Goal: Information Seeking & Learning: Find specific page/section

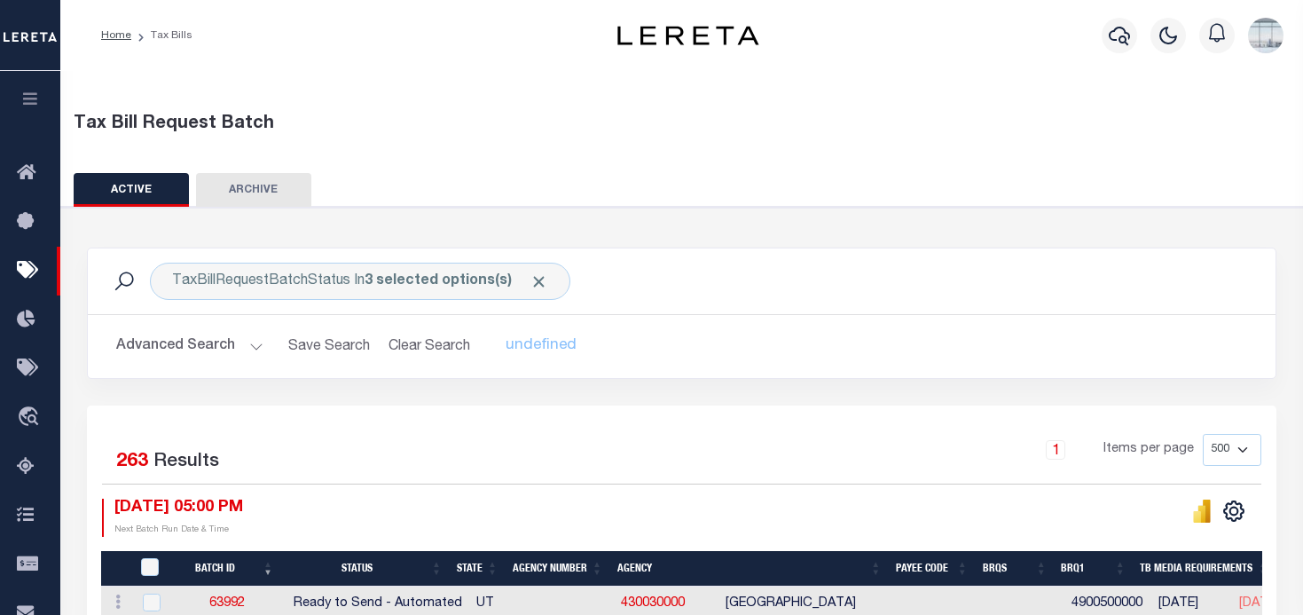
select select "500"
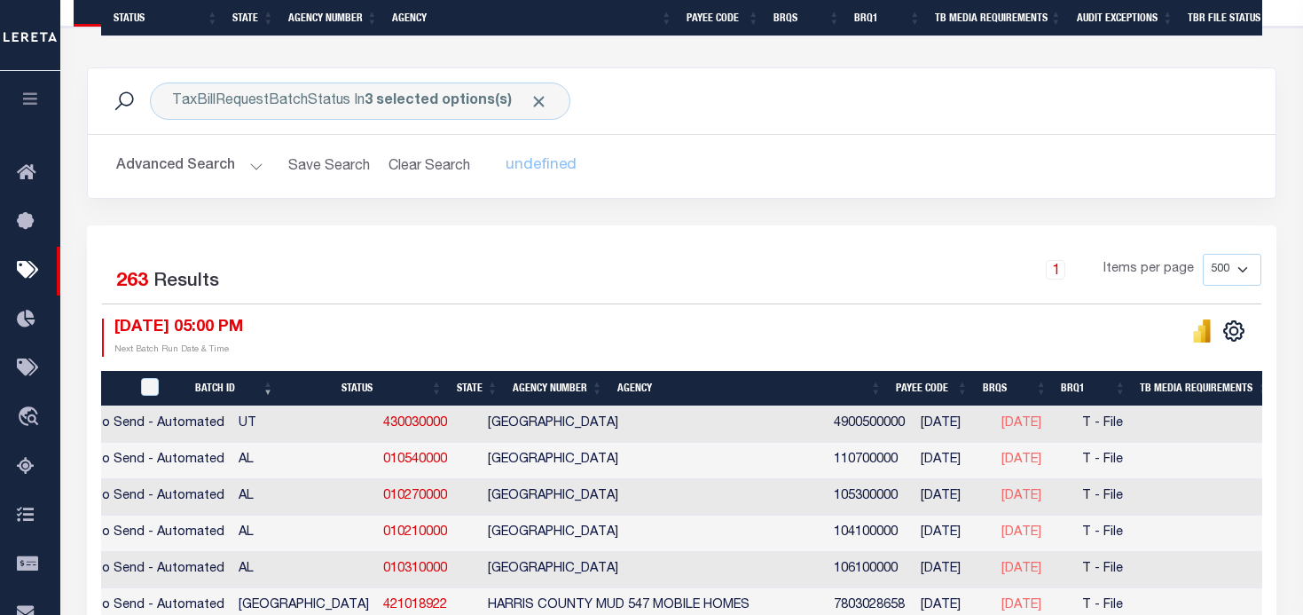
scroll to position [0, 238]
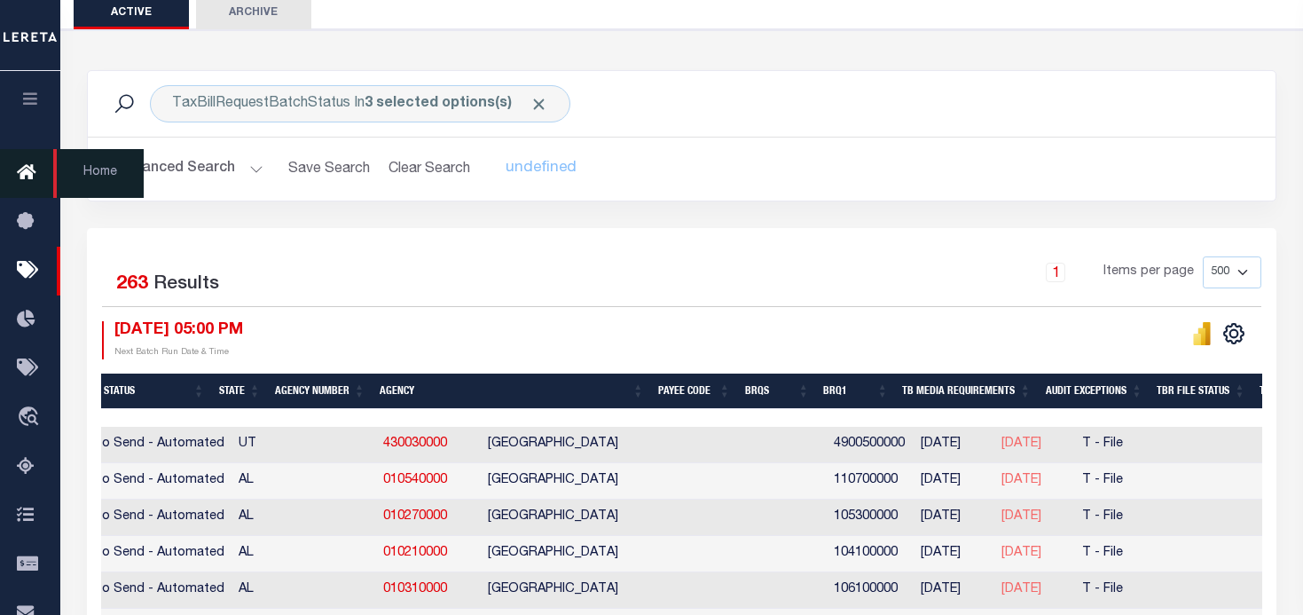
click at [26, 169] on icon at bounding box center [31, 173] width 28 height 22
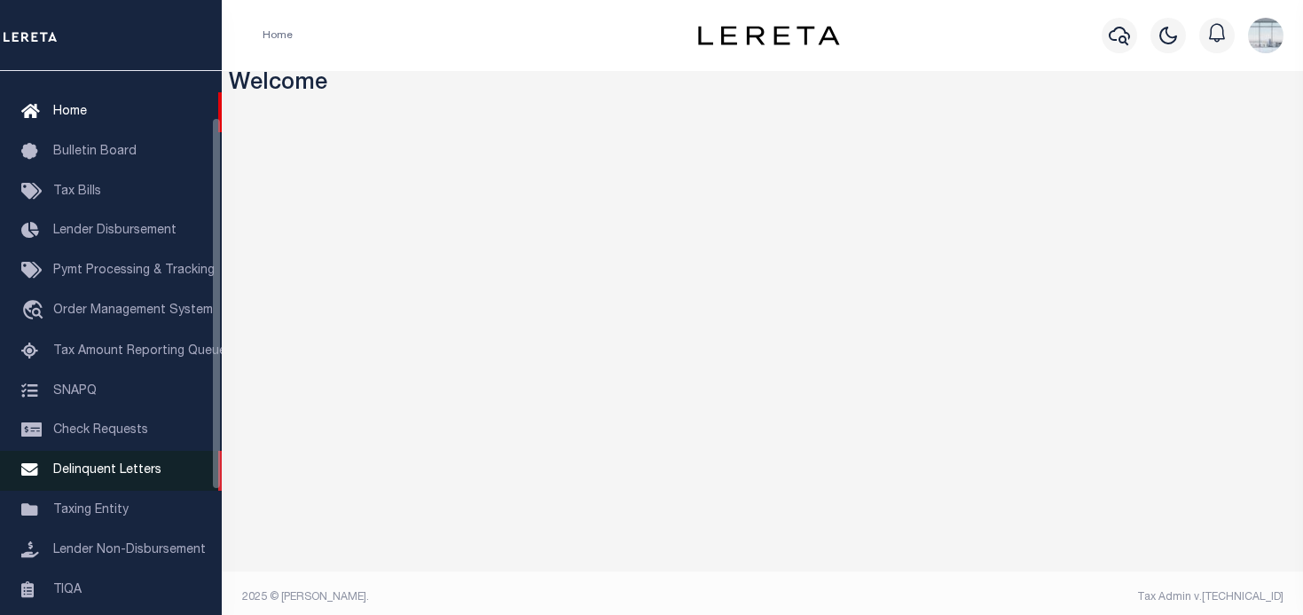
scroll to position [89, 0]
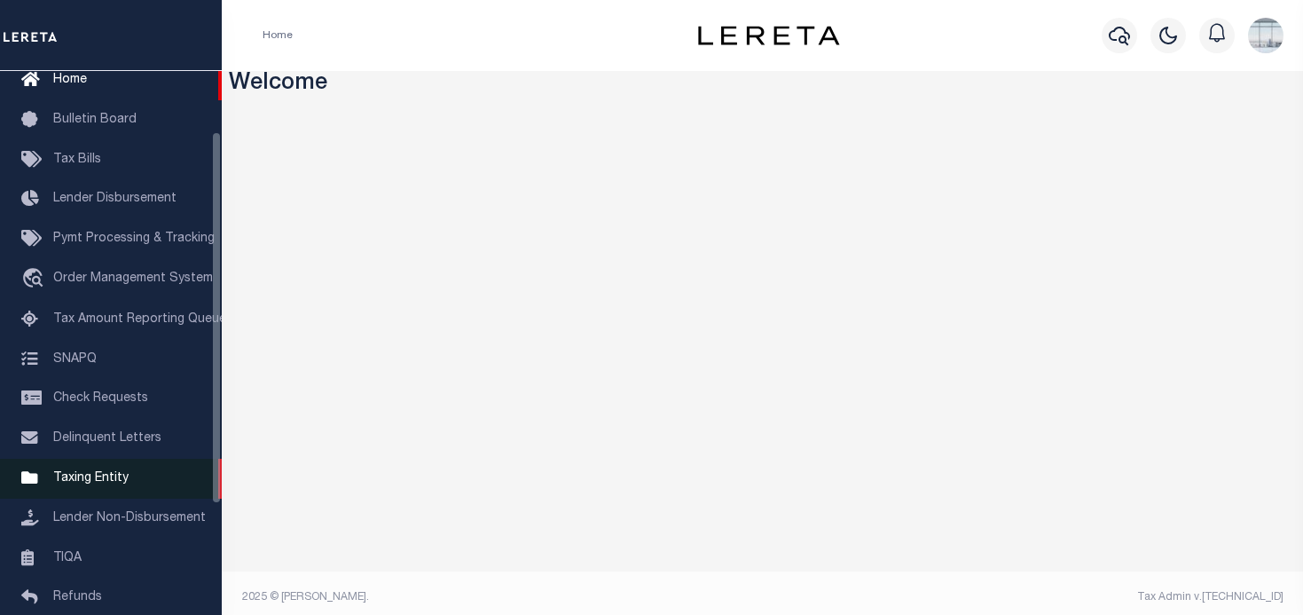
click at [107, 484] on span "Taxing Entity" at bounding box center [90, 478] width 75 height 12
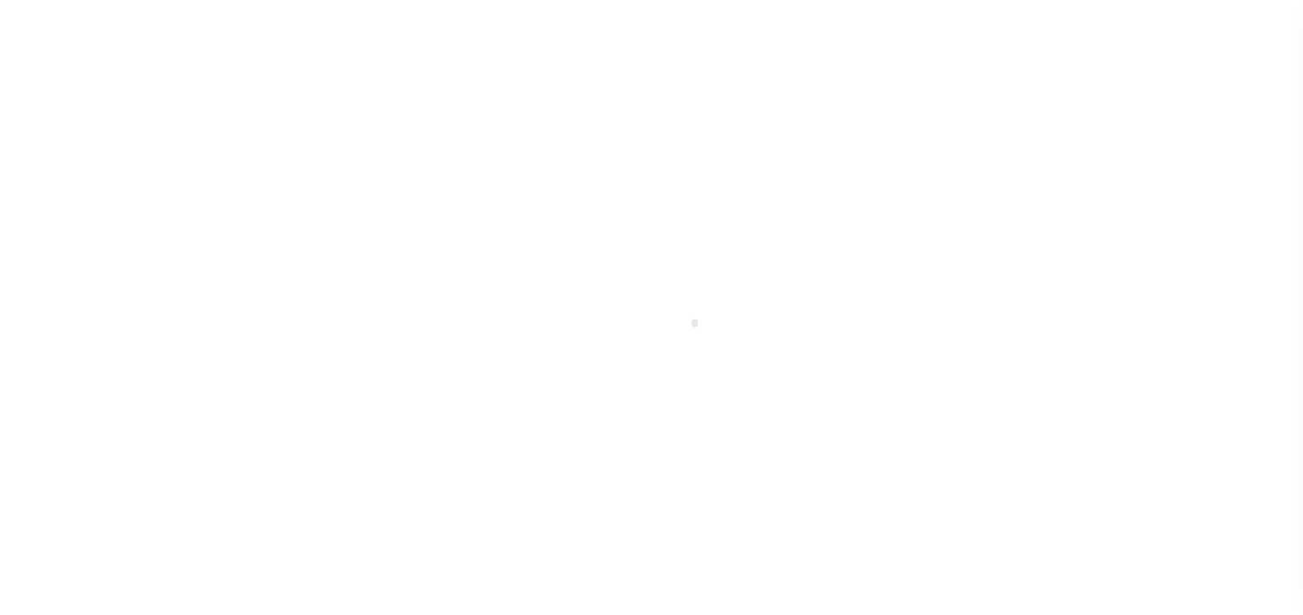
scroll to position [249, 0]
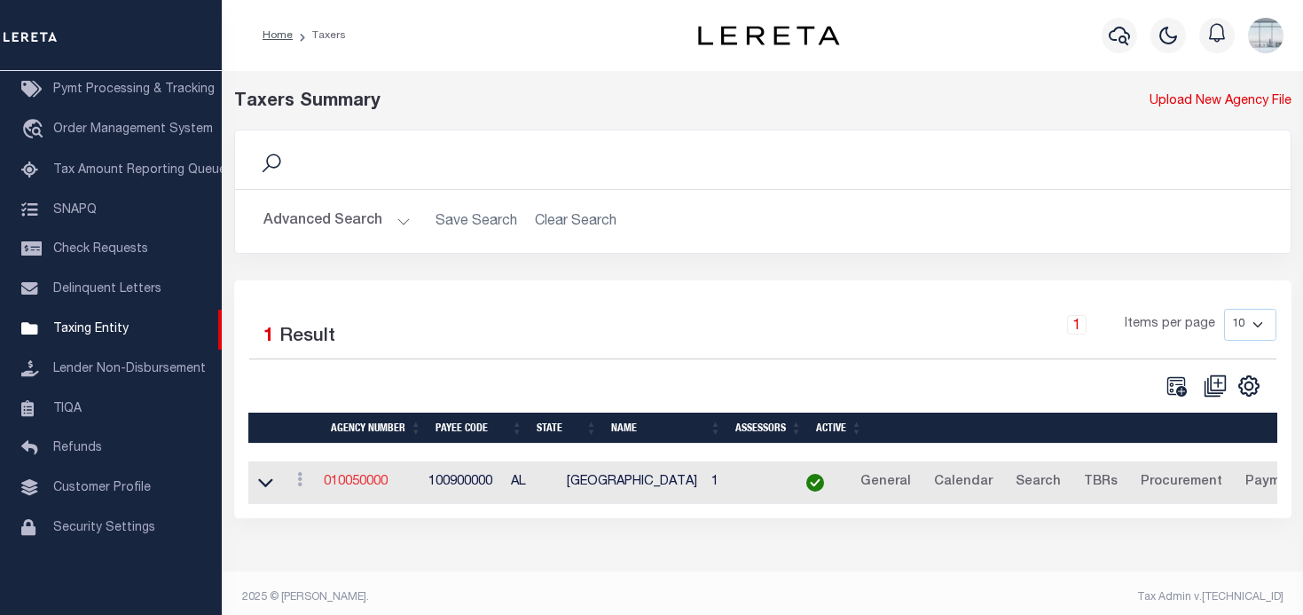
click at [363, 488] on link "010050000" at bounding box center [356, 481] width 64 height 12
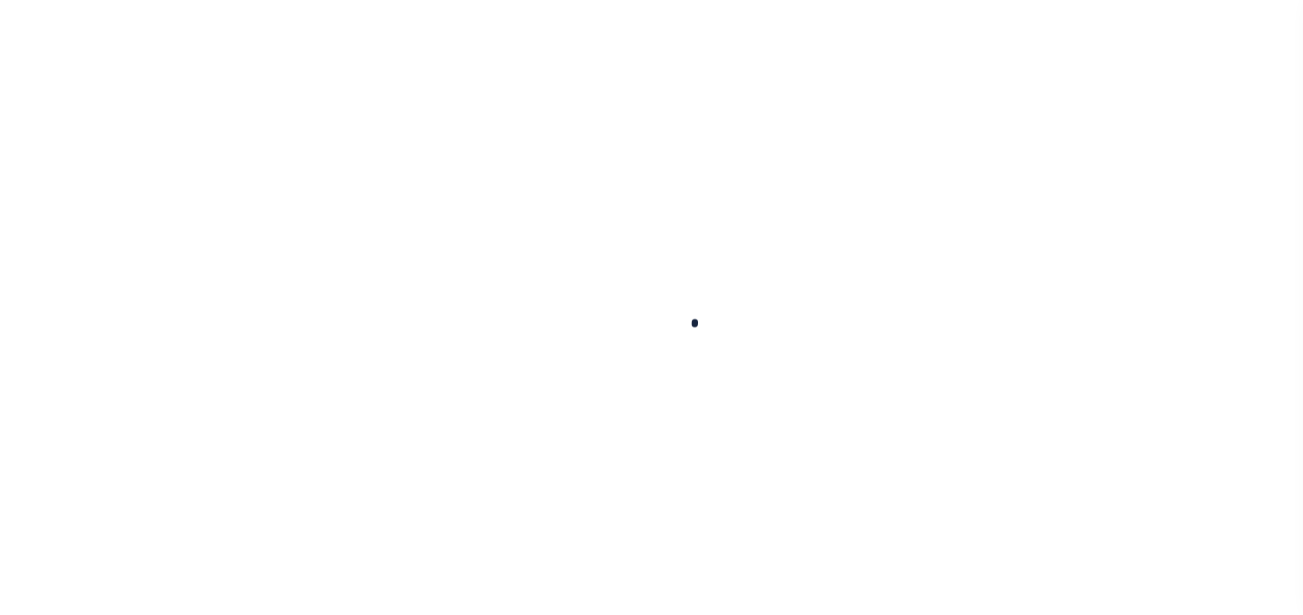
select select
checkbox input "false"
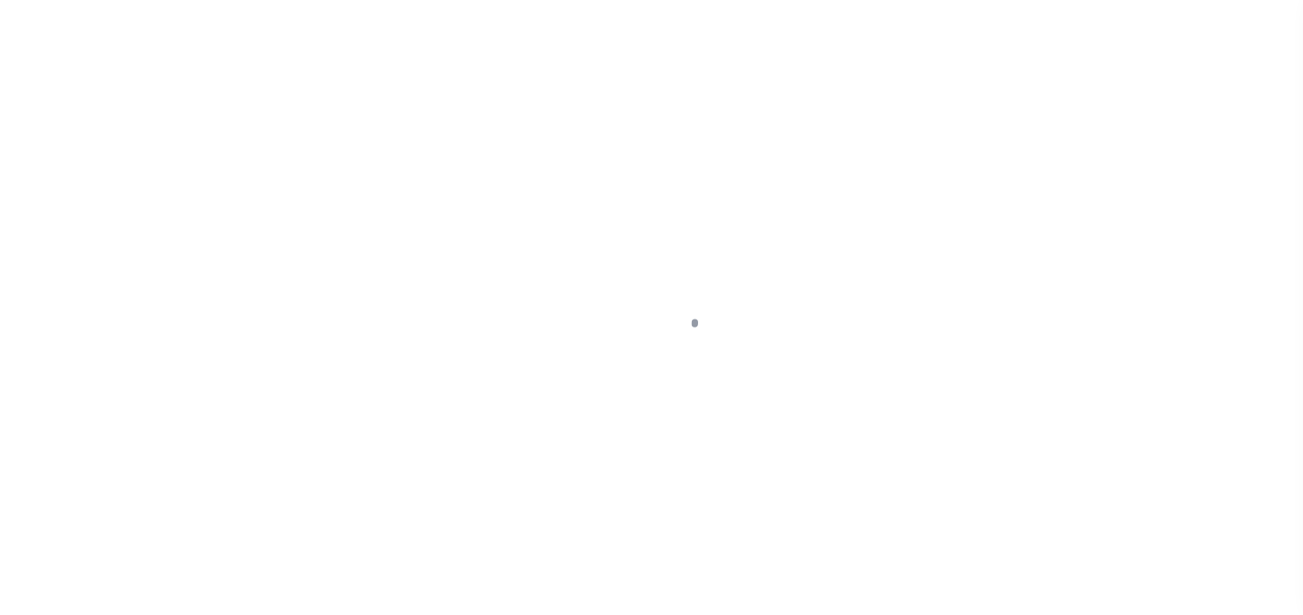
checkbox input "false"
type input "100900000"
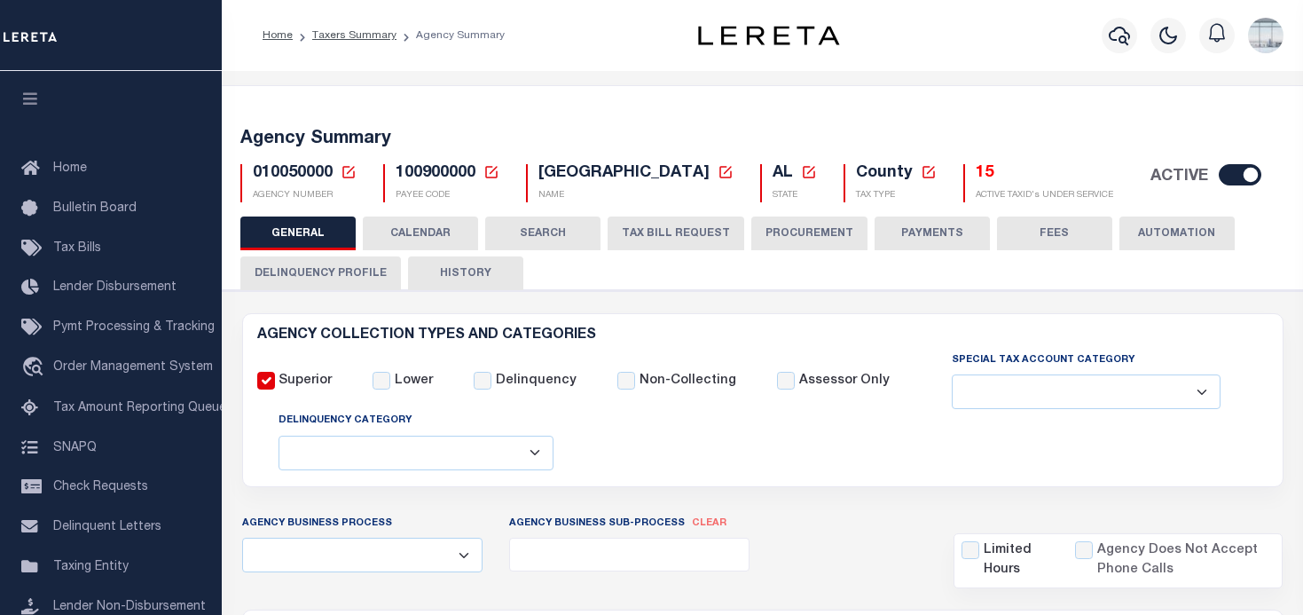
click at [445, 231] on button "CALENDAR" at bounding box center [420, 233] width 115 height 34
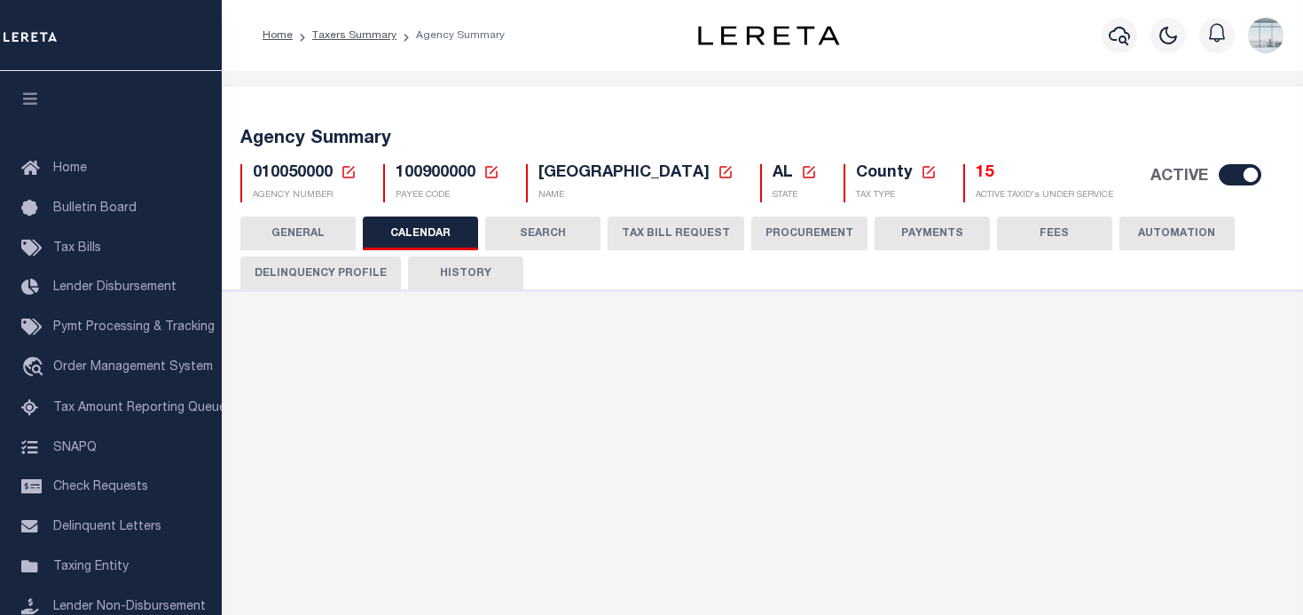
checkbox input "false"
type input "1"
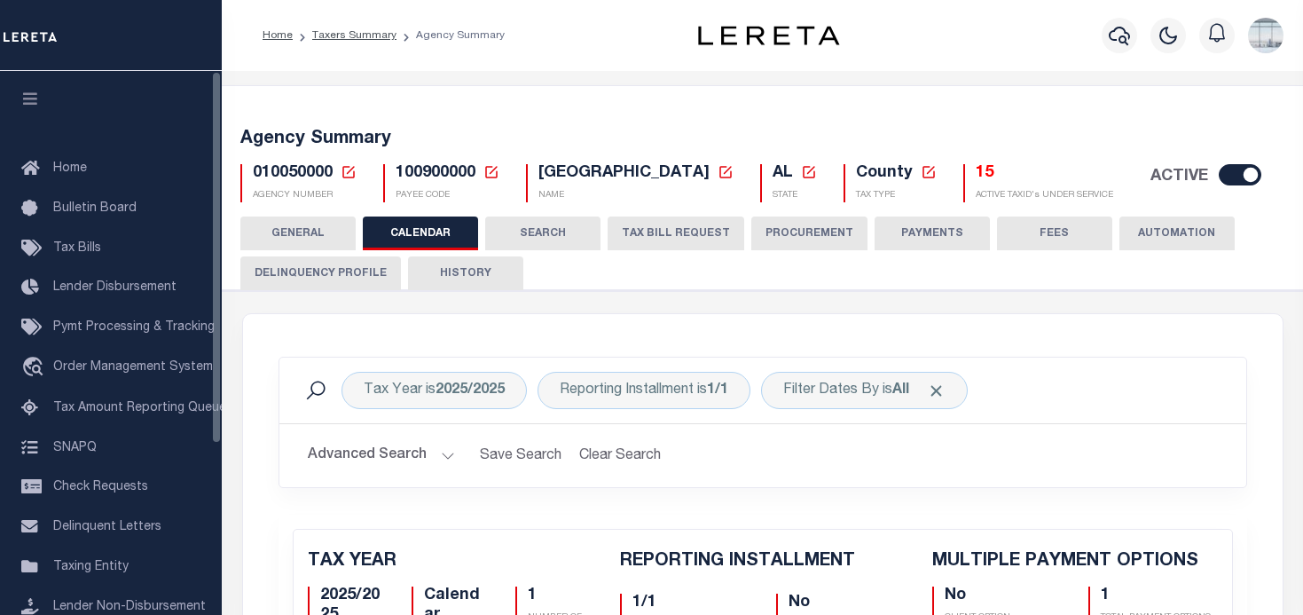
click at [349, 167] on icon at bounding box center [348, 172] width 12 height 12
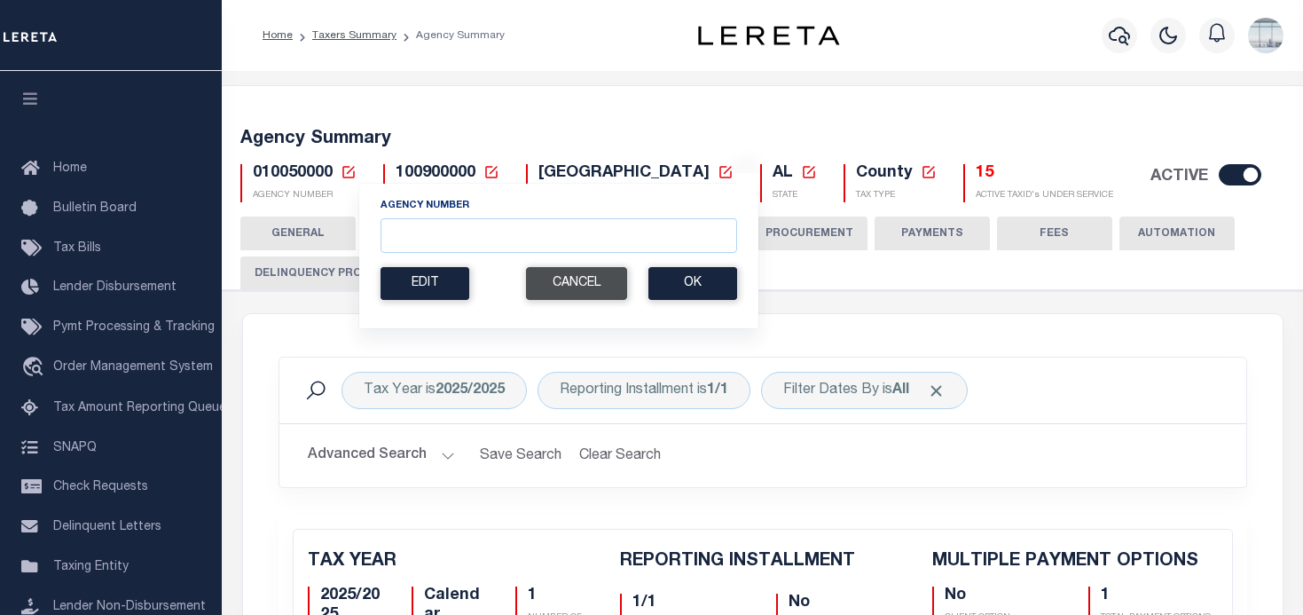
click at [576, 282] on button "Cancel" at bounding box center [576, 283] width 101 height 33
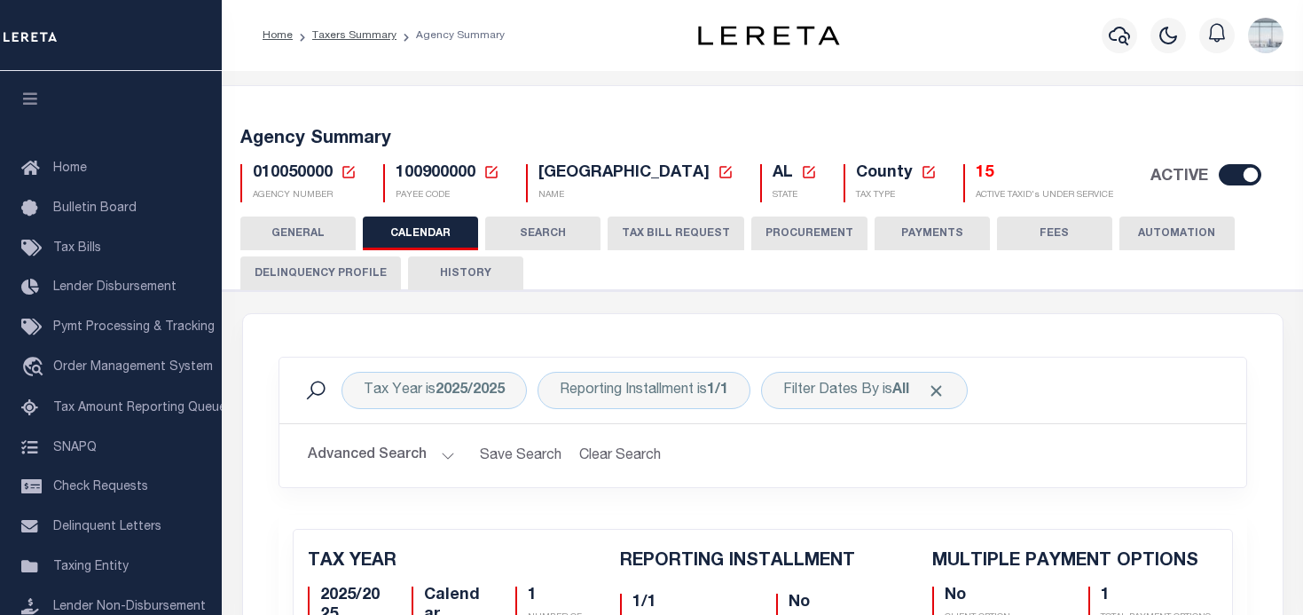
click at [350, 27] on ol "Home Taxers Summary Agency Summary" at bounding box center [383, 35] width 271 height 37
click at [374, 31] on link "Taxers Summary" at bounding box center [354, 35] width 84 height 11
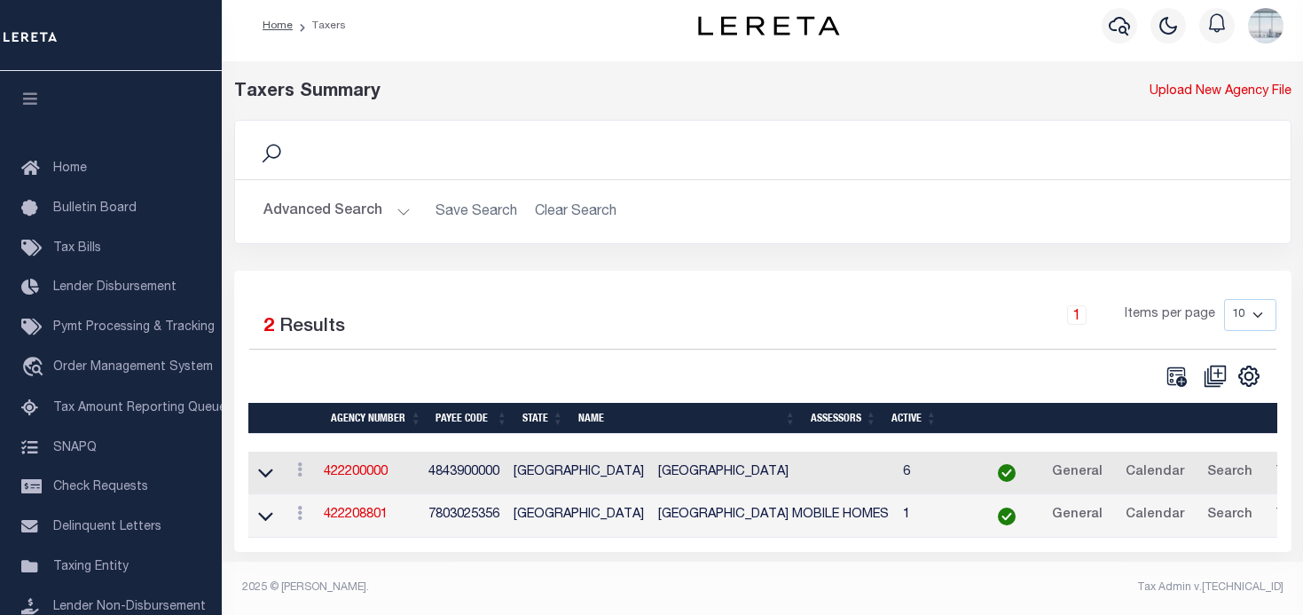
scroll to position [14, 0]
click at [571, 205] on h2 "Advanced Search Save Search Clear Search tblPayees_dynamictable_____DefaultSave…" at bounding box center [762, 211] width 1027 height 35
click at [402, 208] on button "Advanced Search" at bounding box center [336, 211] width 147 height 35
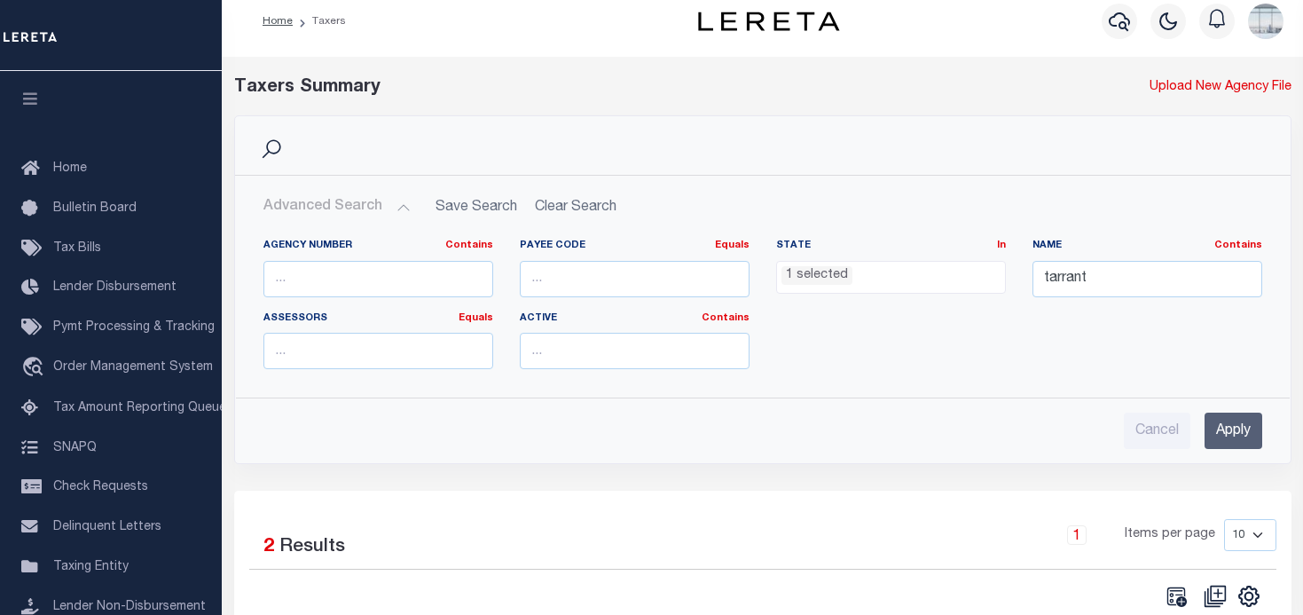
click at [845, 271] on li "1 selected" at bounding box center [816, 276] width 71 height 20
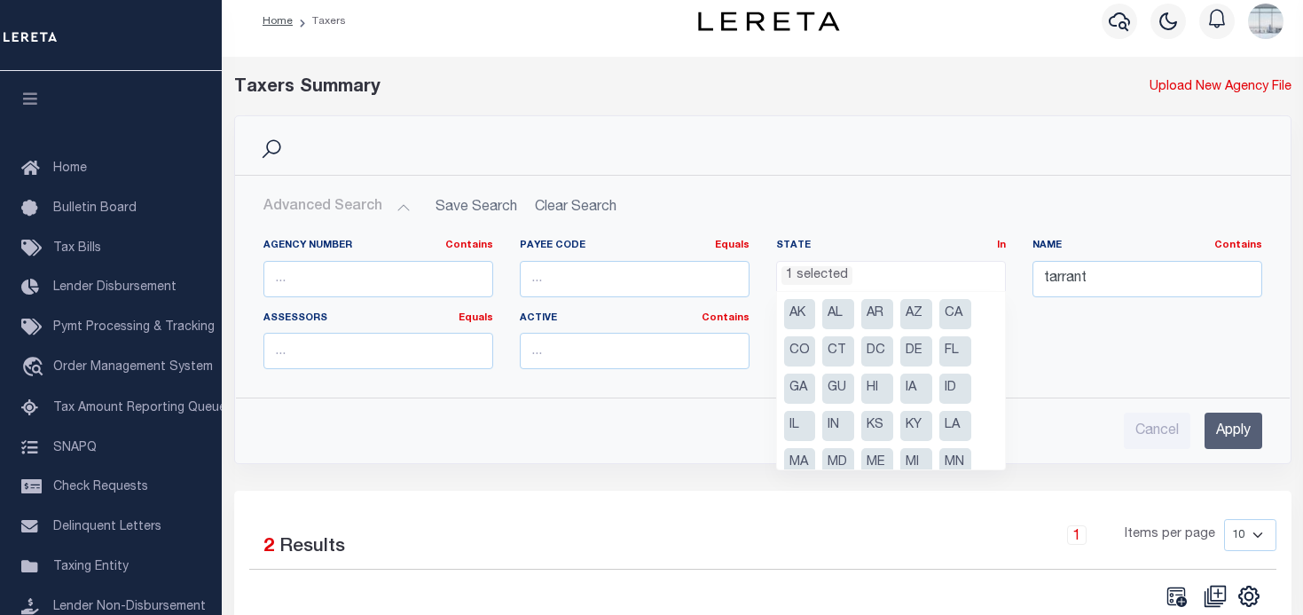
scroll to position [239, 0]
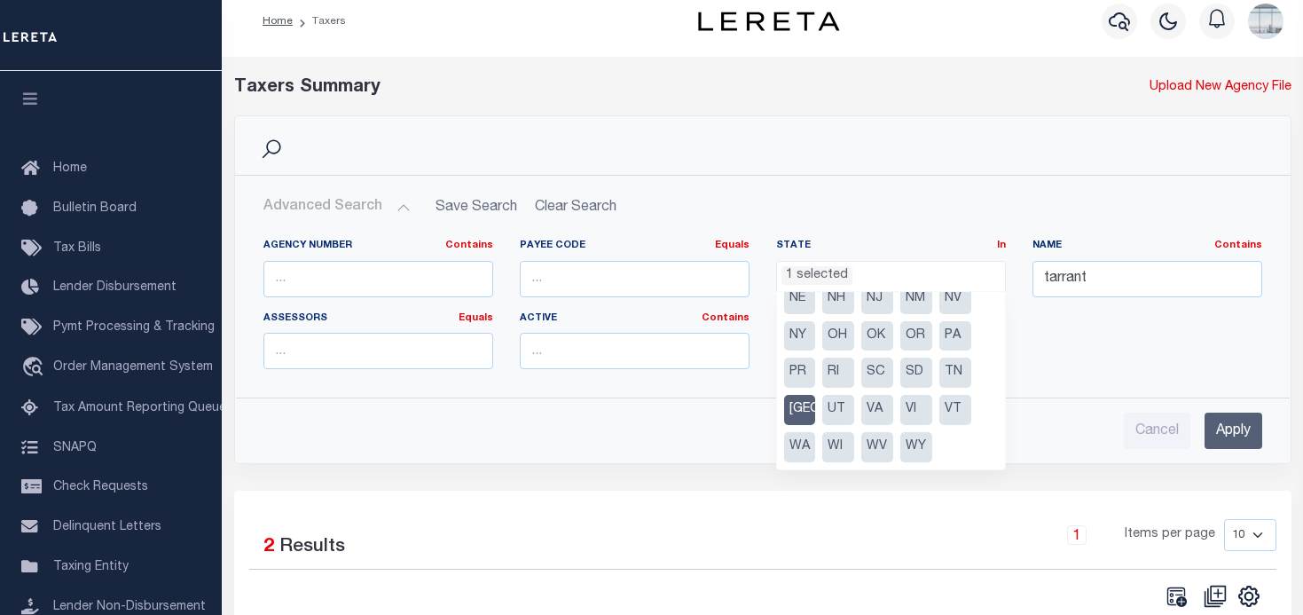
click at [811, 407] on li "[GEOGRAPHIC_DATA]" at bounding box center [800, 410] width 32 height 30
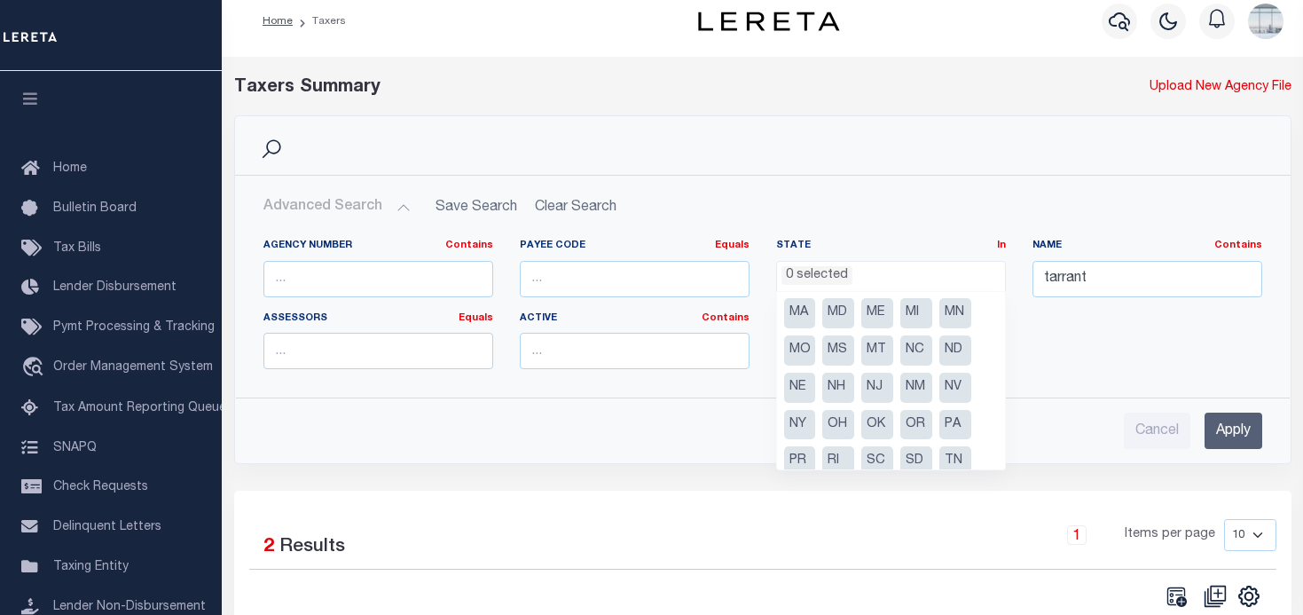
click at [904, 307] on li "MI" at bounding box center [916, 313] width 32 height 30
select select "MI"
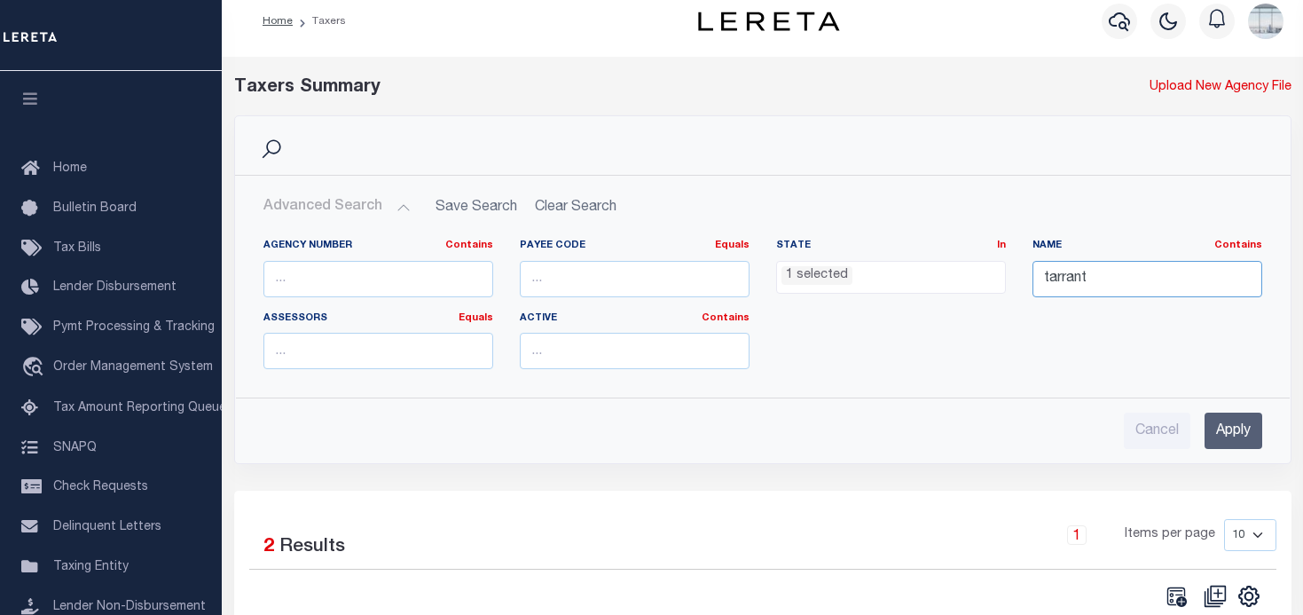
drag, startPoint x: 1109, startPoint y: 269, endPoint x: 991, endPoint y: 283, distance: 118.8
click at [991, 283] on div "Agency Number Contains Contains Is Payee Code Equals Equals Is Not Equal To Is …" at bounding box center [762, 311] width 1025 height 145
type input "[GEOGRAPHIC_DATA]"
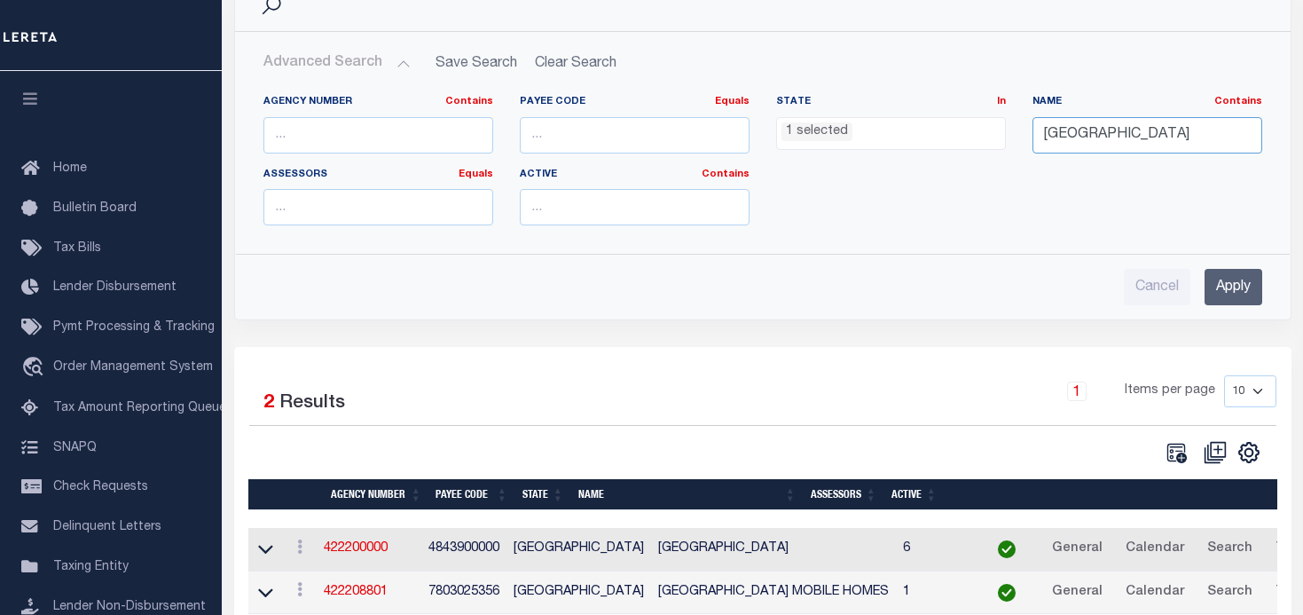
scroll to position [192, 0]
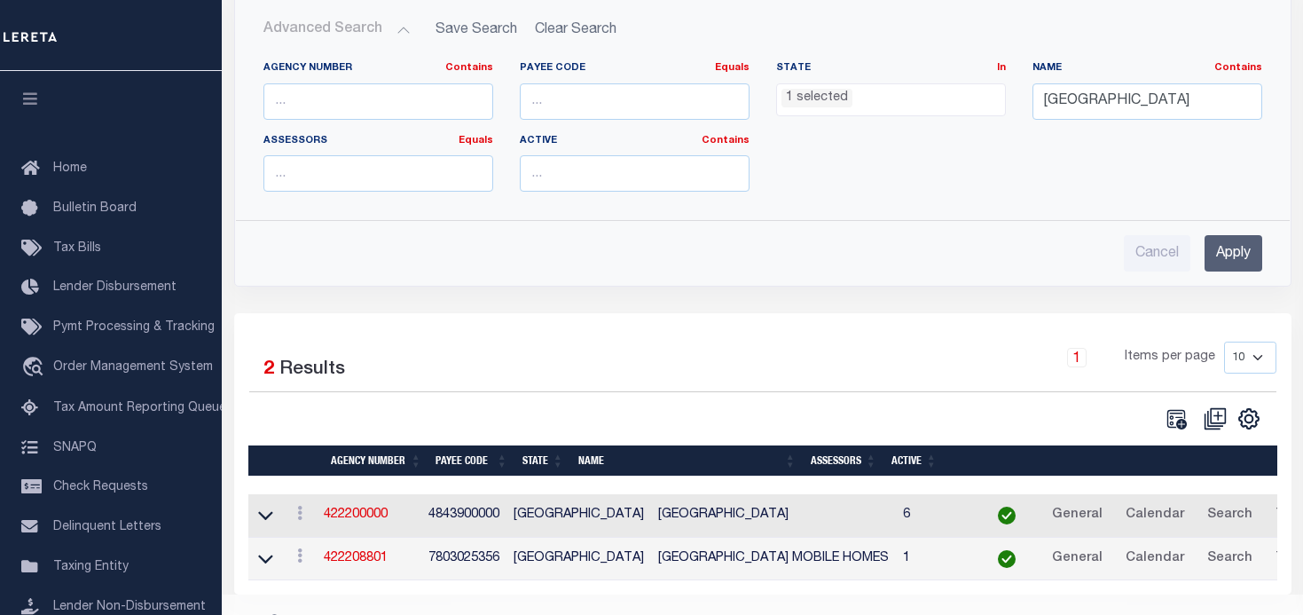
click at [1237, 250] on input "Apply" at bounding box center [1233, 253] width 58 height 36
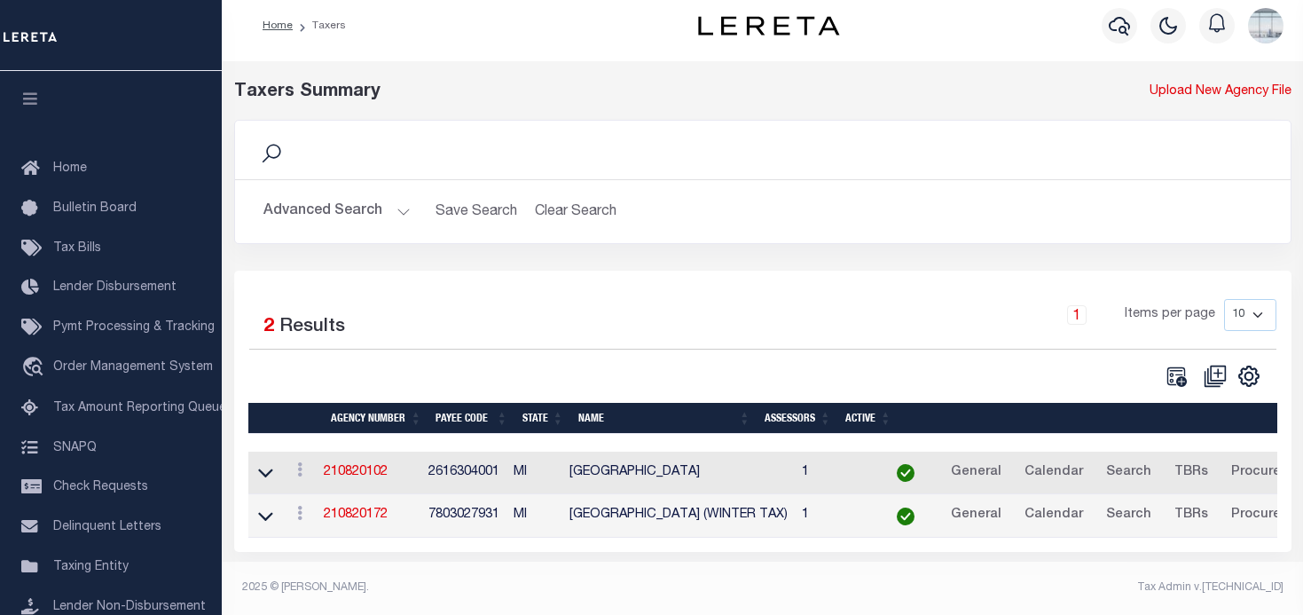
scroll to position [14, 0]
